Goal: Task Accomplishment & Management: Manage account settings

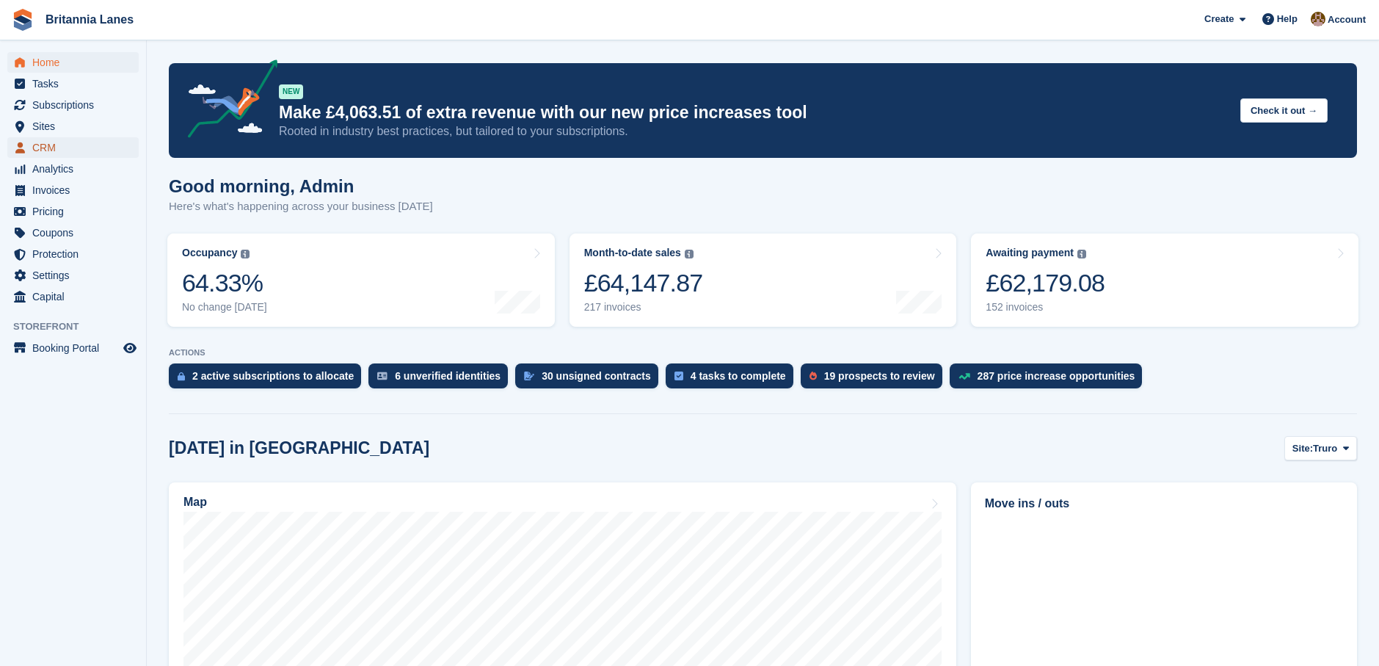
click at [44, 148] on span "CRM" at bounding box center [76, 147] width 88 height 21
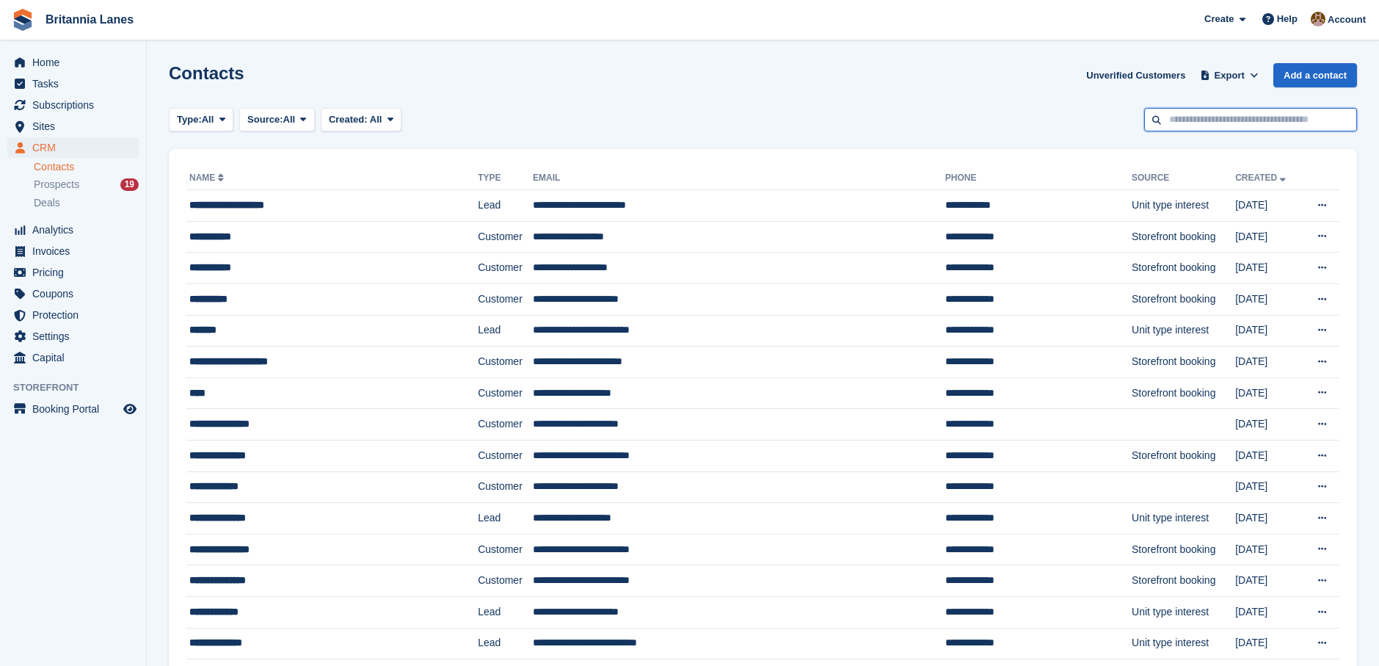
click at [1196, 118] on input "text" at bounding box center [1250, 120] width 213 height 24
type input "******"
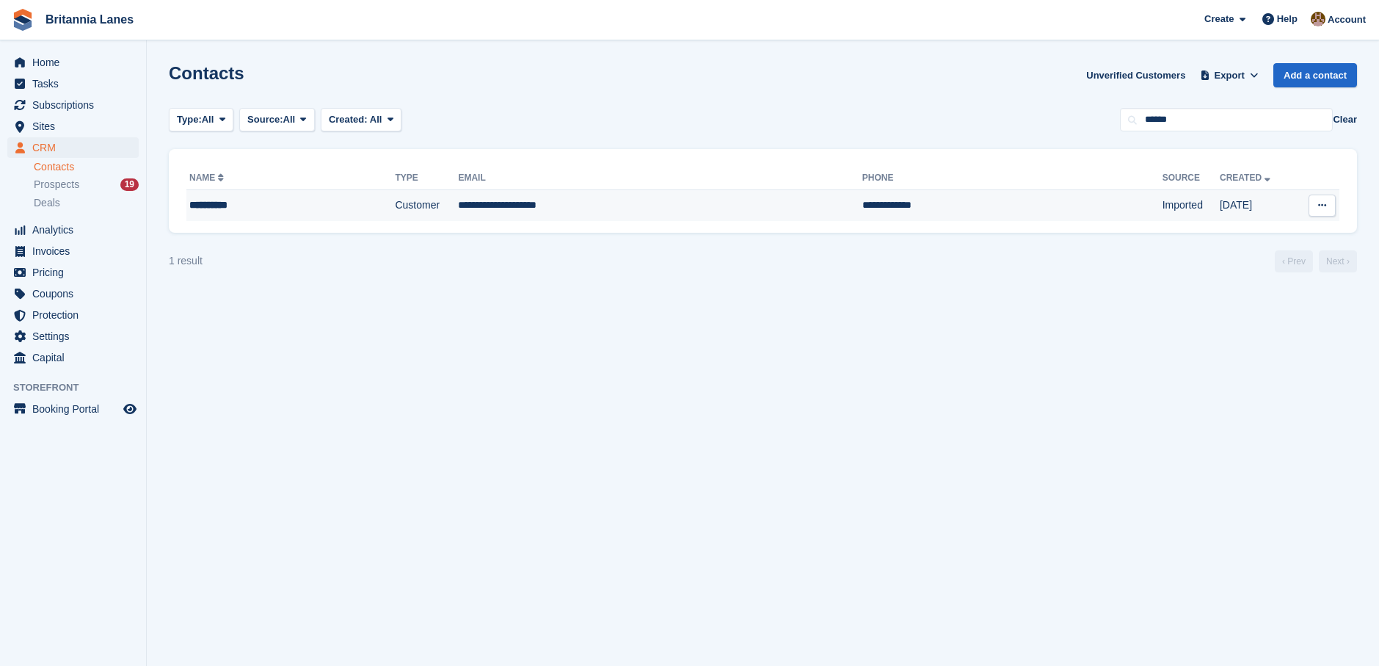
click at [557, 214] on td "**********" at bounding box center [660, 205] width 404 height 31
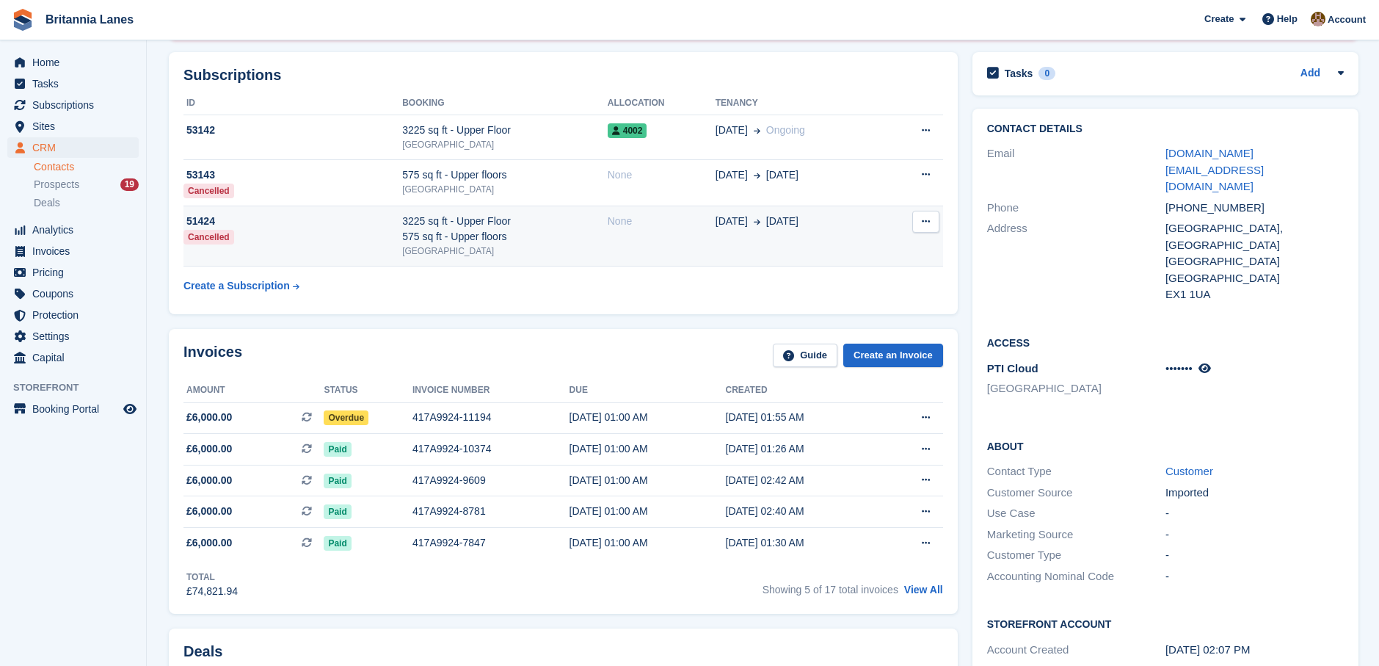
scroll to position [220, 0]
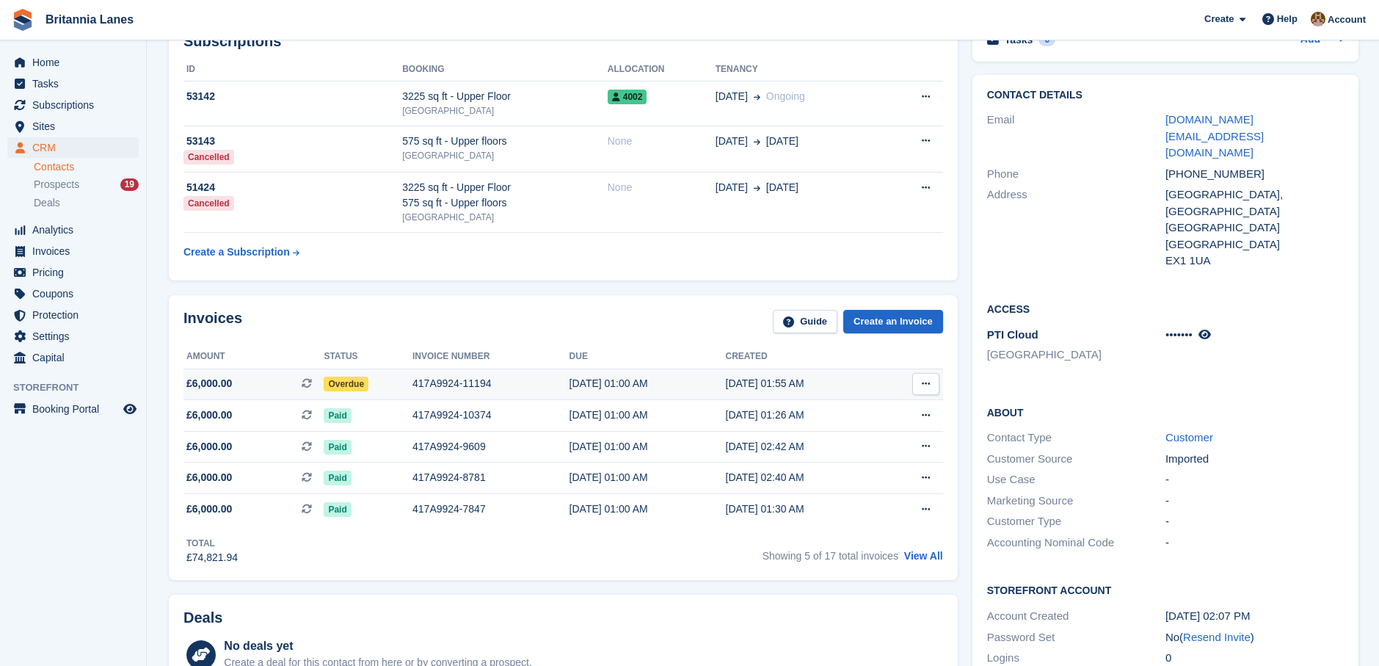
click at [356, 382] on span "Overdue" at bounding box center [346, 383] width 45 height 15
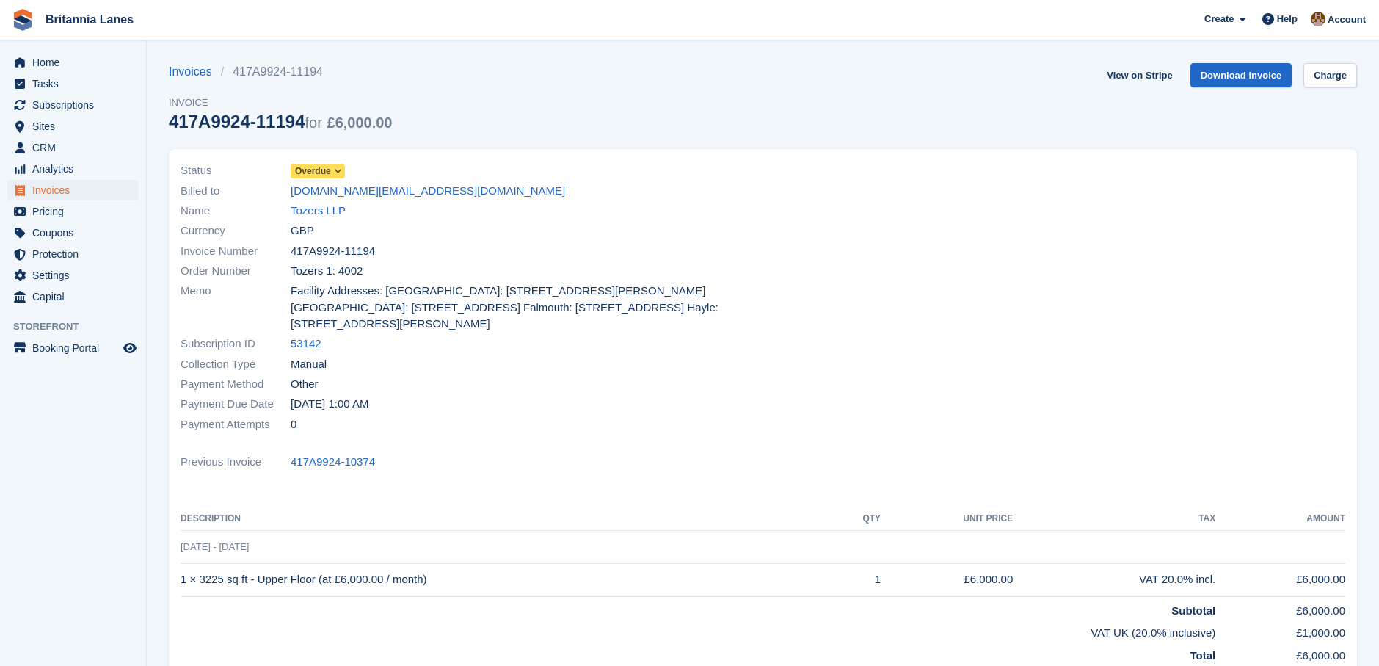
click at [336, 161] on div "Status Overdue" at bounding box center [468, 171] width 574 height 20
click at [332, 172] on span at bounding box center [338, 171] width 12 height 12
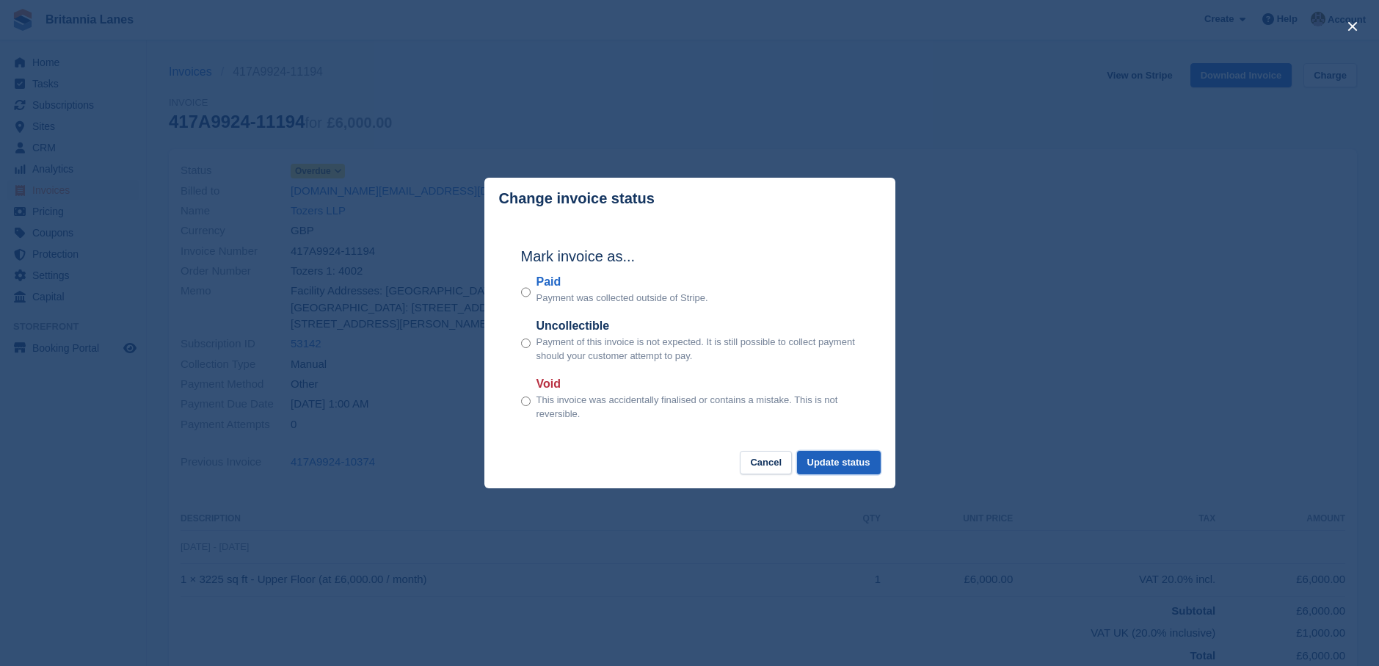
click at [837, 462] on button "Update status" at bounding box center [839, 463] width 84 height 24
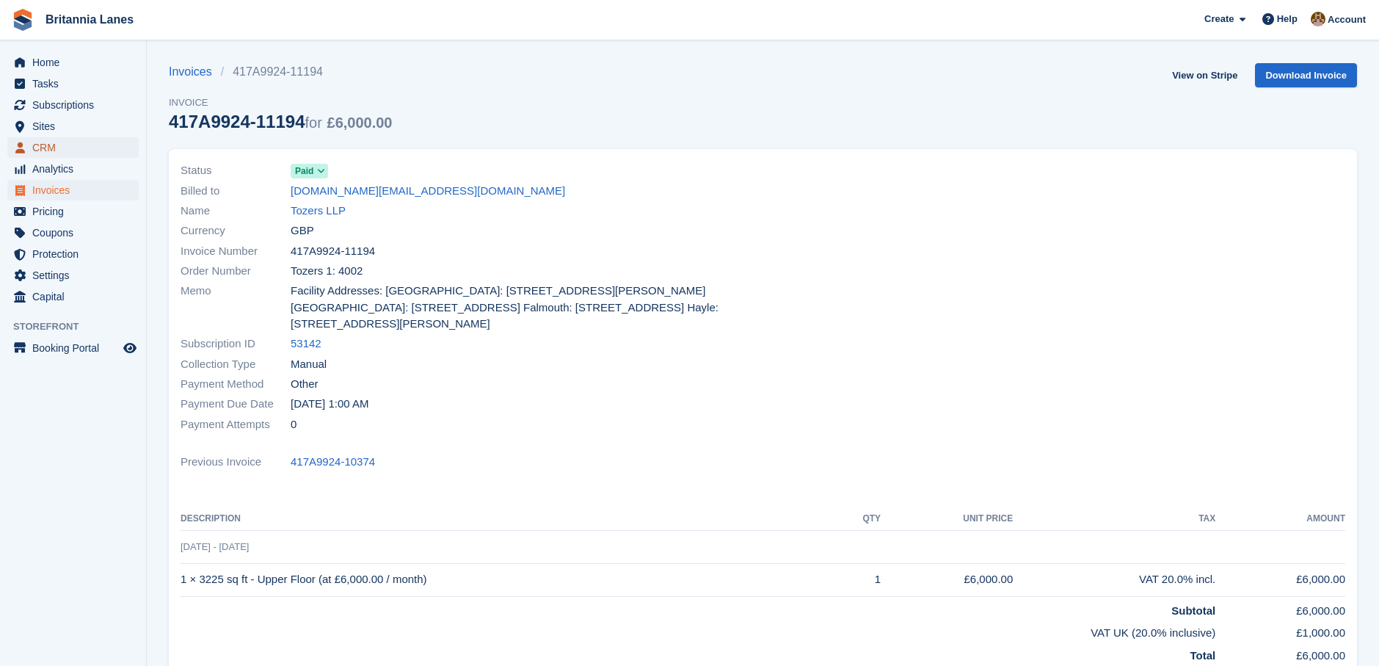
click at [62, 148] on span "CRM" at bounding box center [76, 147] width 88 height 21
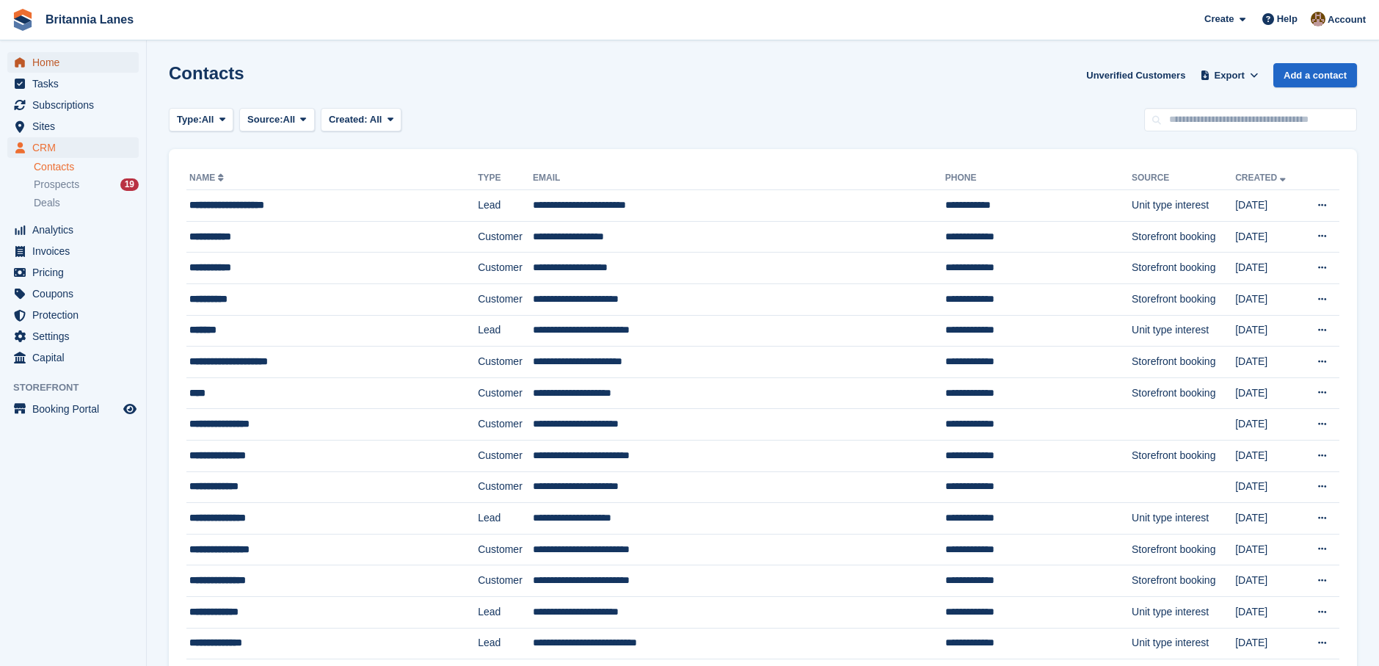
click at [54, 68] on span "Home" at bounding box center [76, 62] width 88 height 21
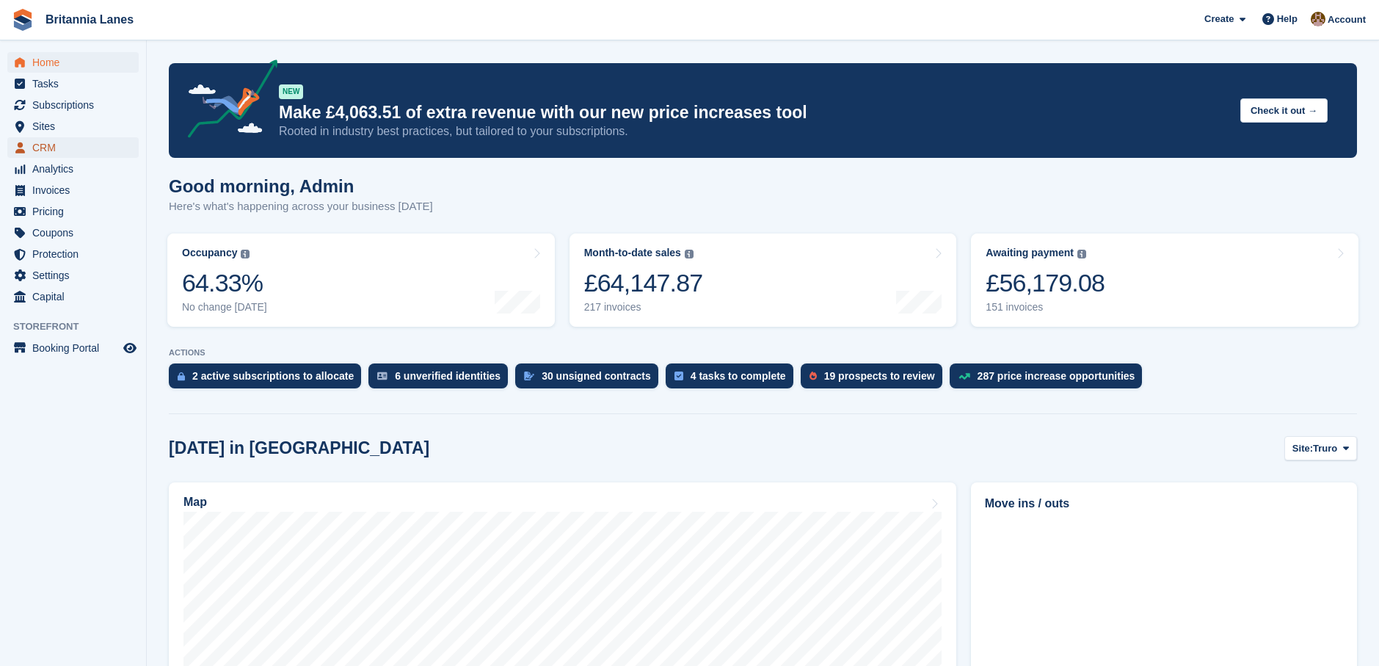
click at [64, 149] on span "CRM" at bounding box center [76, 147] width 88 height 21
